Goal: Check status: Check status

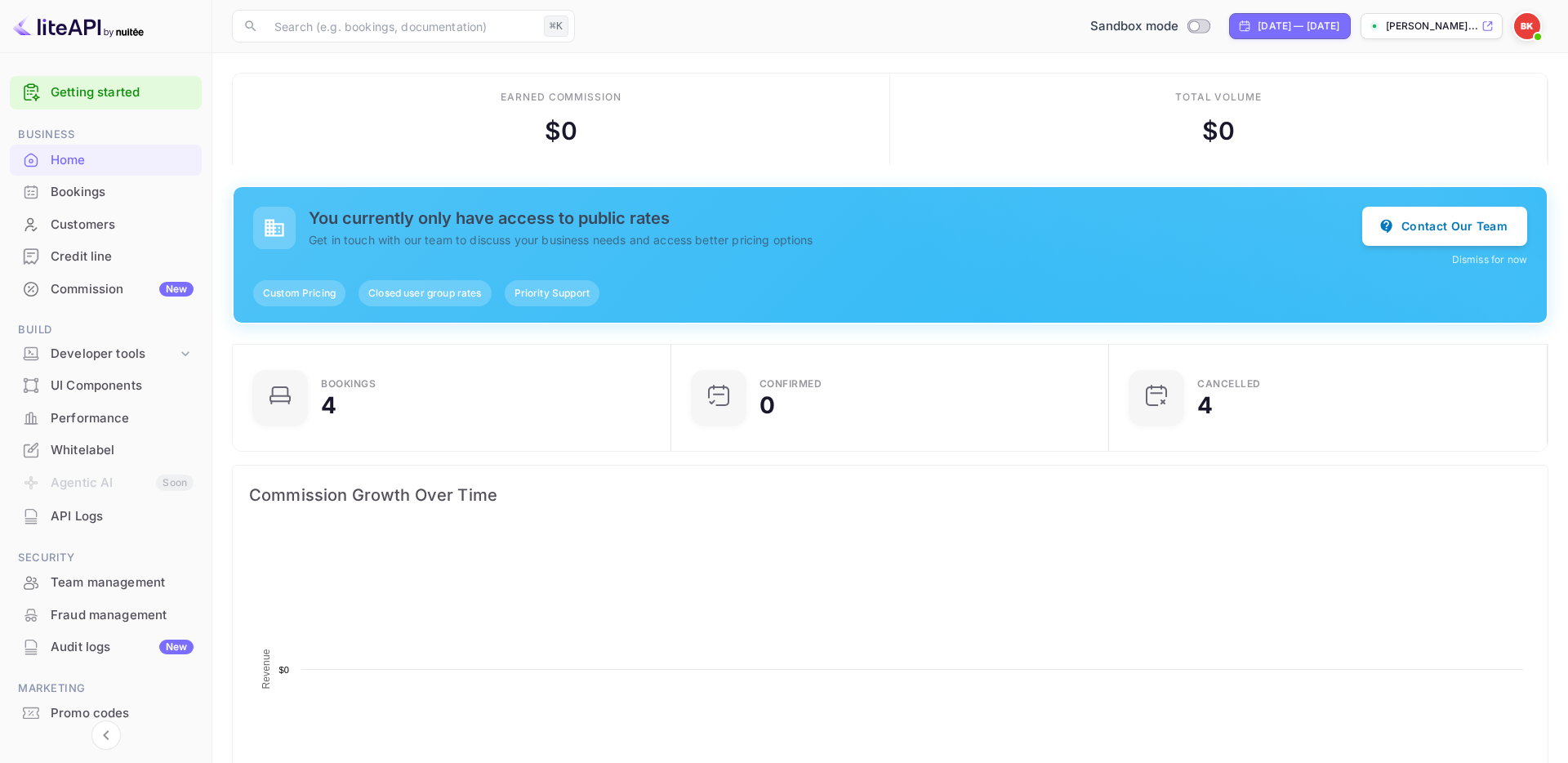
scroll to position [265, 428]
click at [996, 679] on rect at bounding box center [890, 696] width 1283 height 327
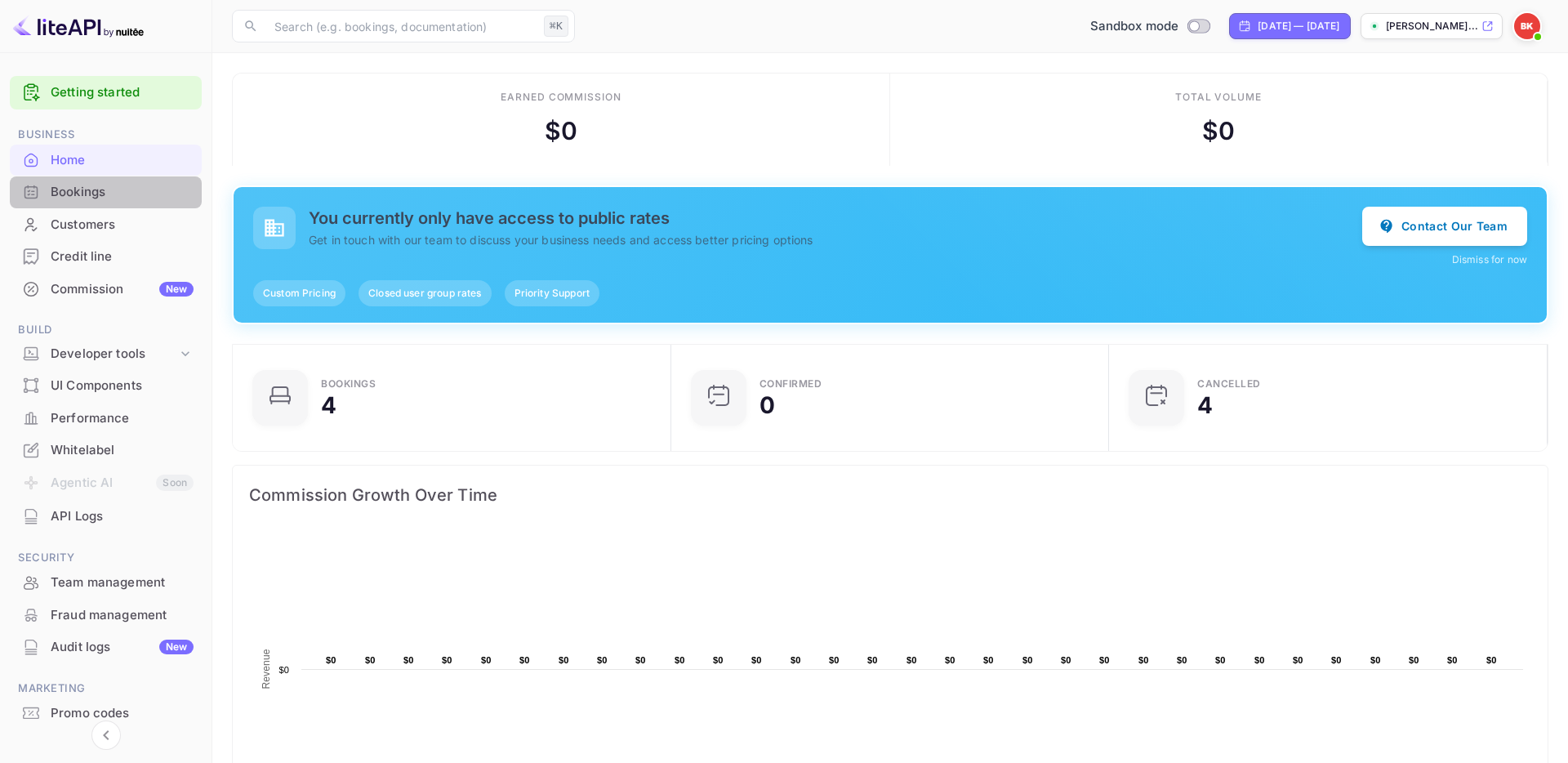
click at [145, 201] on div "Bookings" at bounding box center [122, 192] width 143 height 19
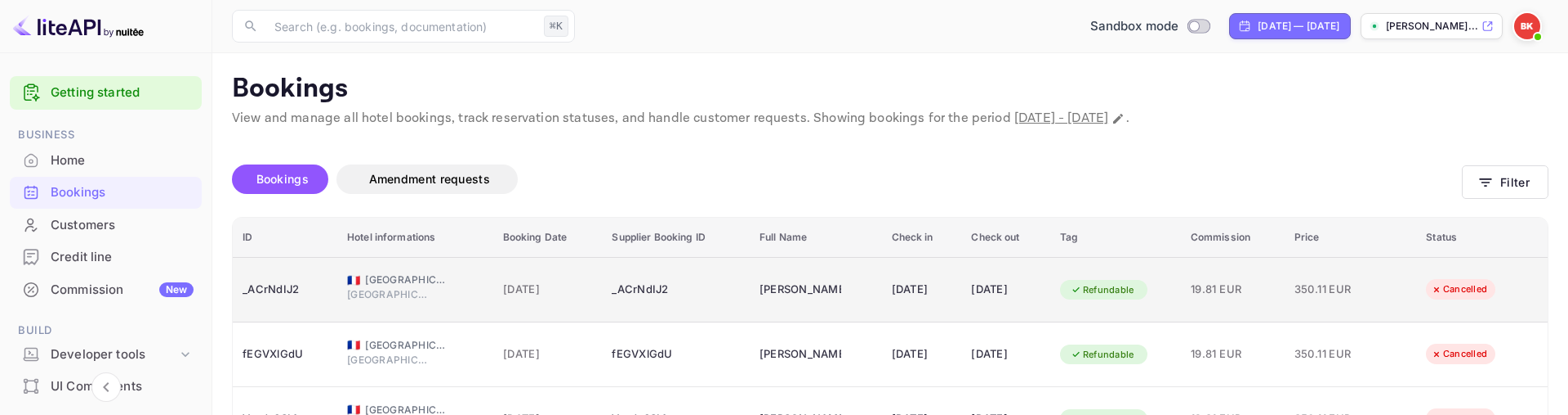
click at [645, 296] on div "_ACrNdIJ2" at bounding box center [676, 289] width 128 height 26
